Goal: Answer question/provide support: Share knowledge or assist other users

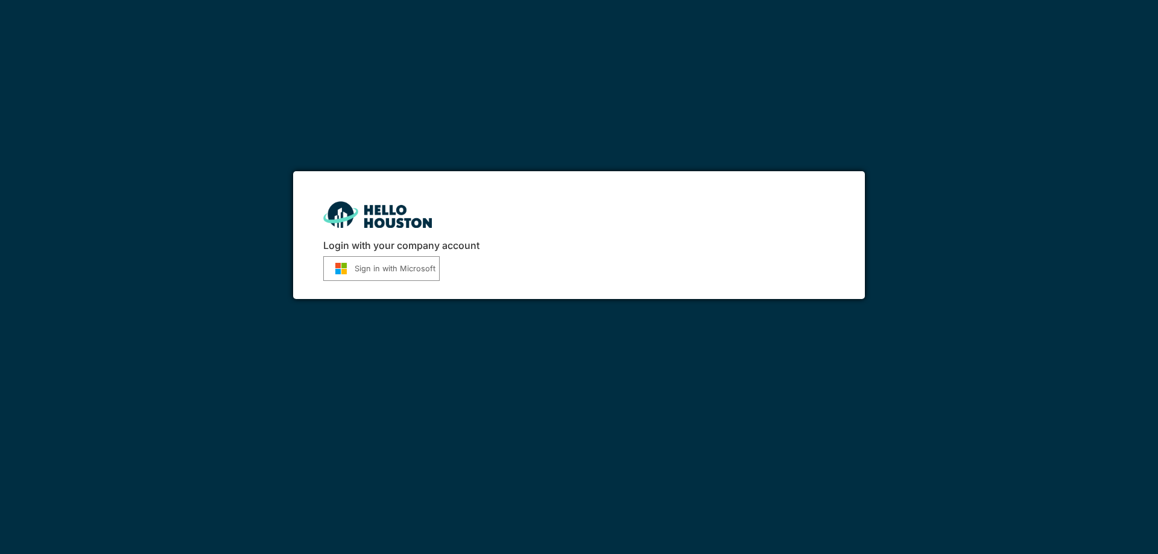
click at [408, 264] on button "Sign in with Microsoft" at bounding box center [381, 268] width 116 height 25
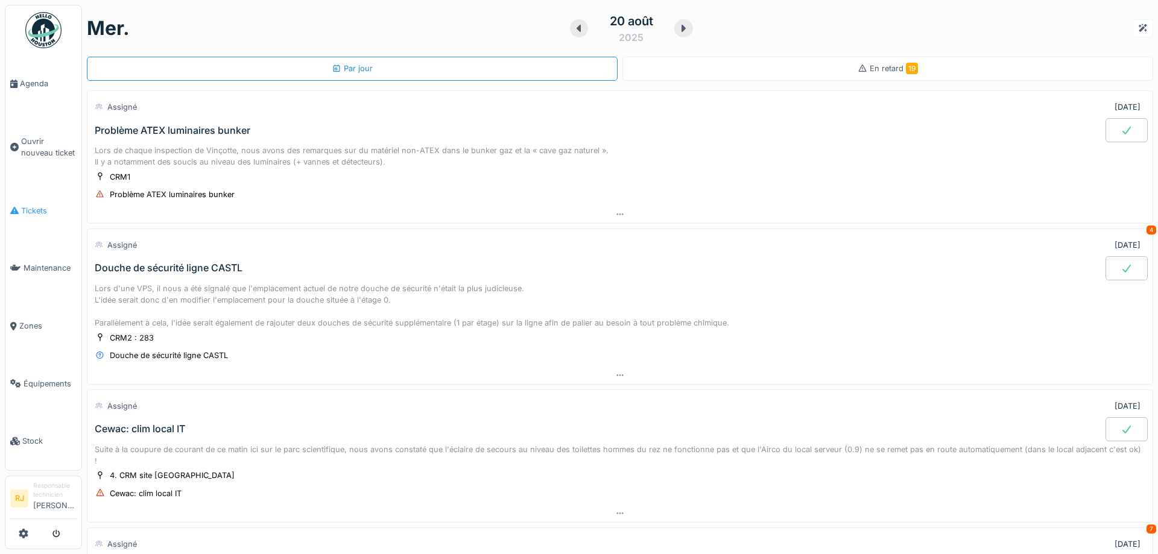
click at [28, 197] on link "Tickets" at bounding box center [43, 211] width 76 height 58
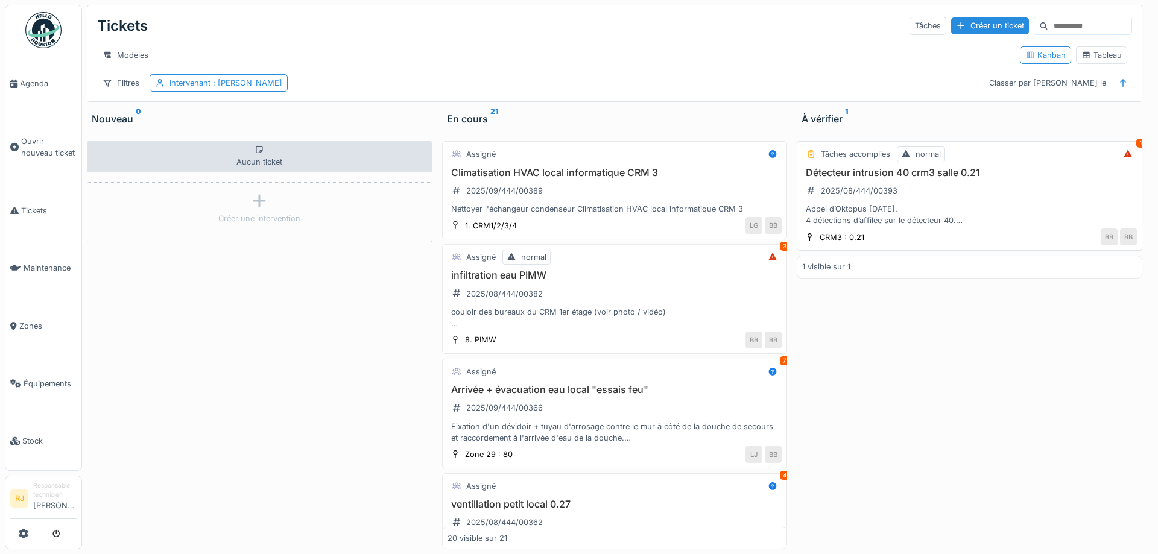
click at [834, 201] on div "Détecteur intrusion 40 crm3 salle 0.21 2025/08/444/00393 Appel d’Oktopus [DATE]…" at bounding box center [969, 197] width 335 height 60
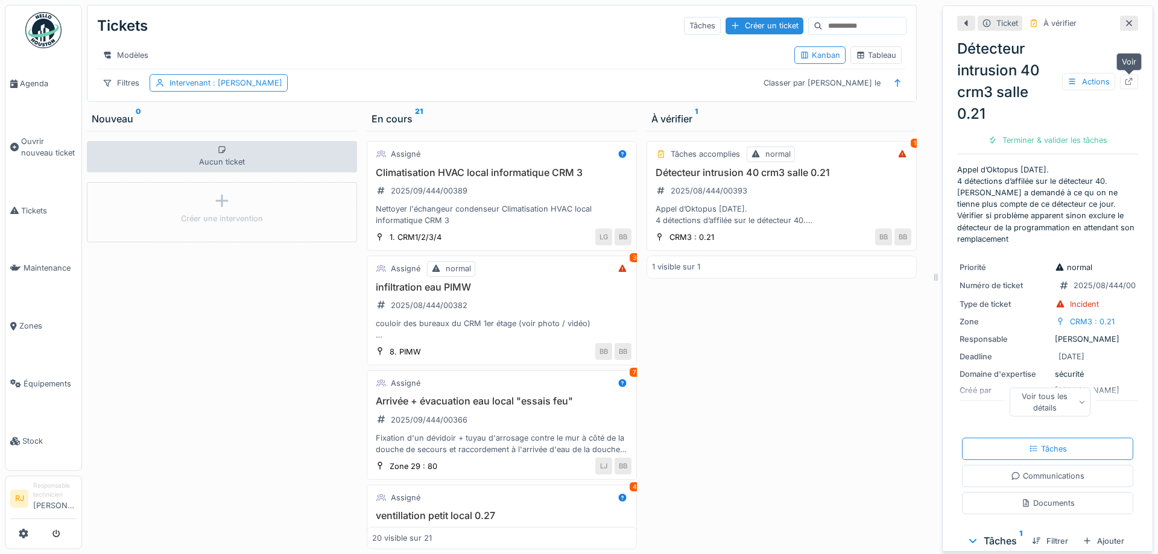
click at [1135, 87] on div at bounding box center [1129, 81] width 18 height 15
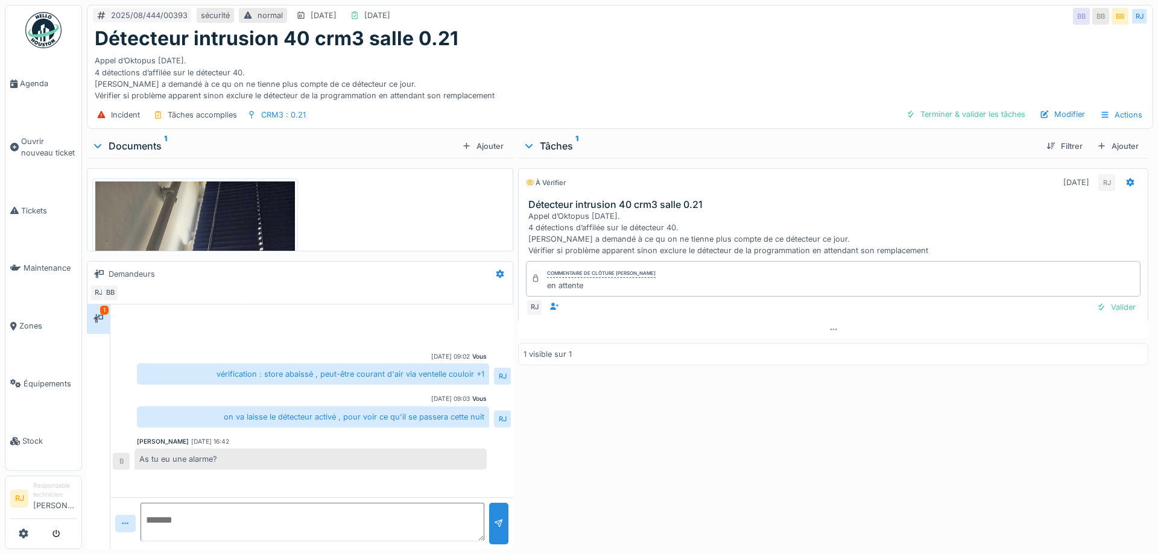
click at [217, 515] on textarea at bounding box center [313, 522] width 344 height 39
type textarea "*"
type textarea "**********"
